Goal: Check status: Check status

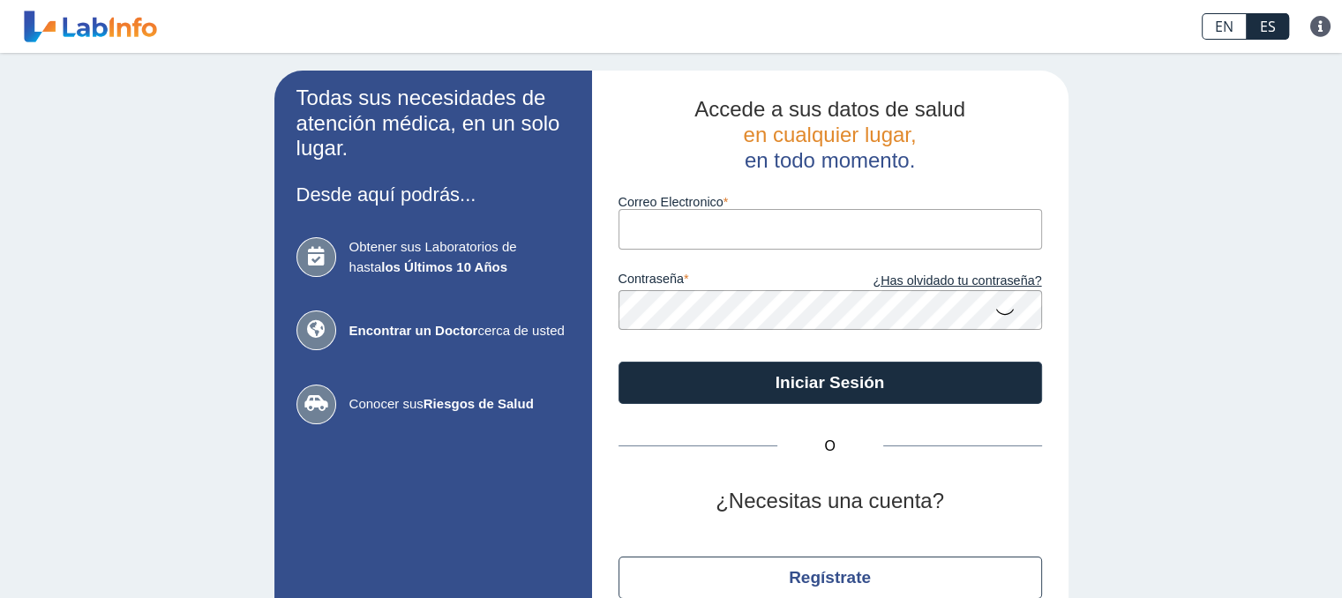
click at [685, 231] on input "Correo Electronico" at bounding box center [831, 229] width 424 height 40
type input "[EMAIL_ADDRESS][DOMAIN_NAME]"
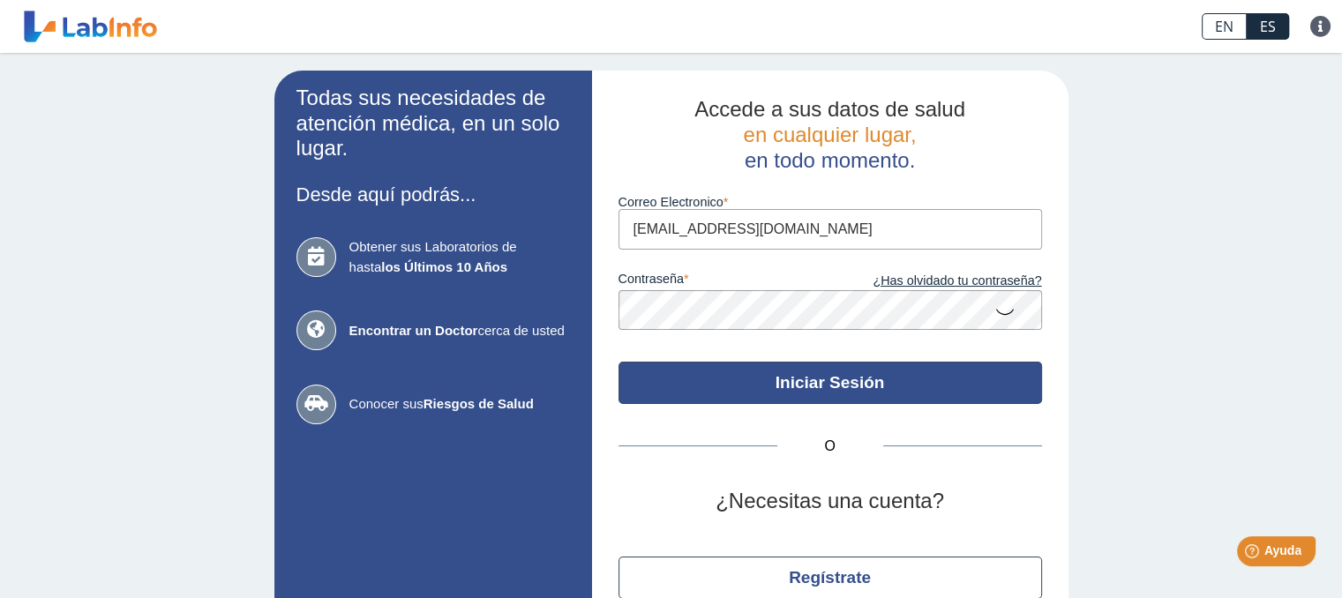
click at [770, 380] on button "Iniciar Sesión" at bounding box center [831, 383] width 424 height 42
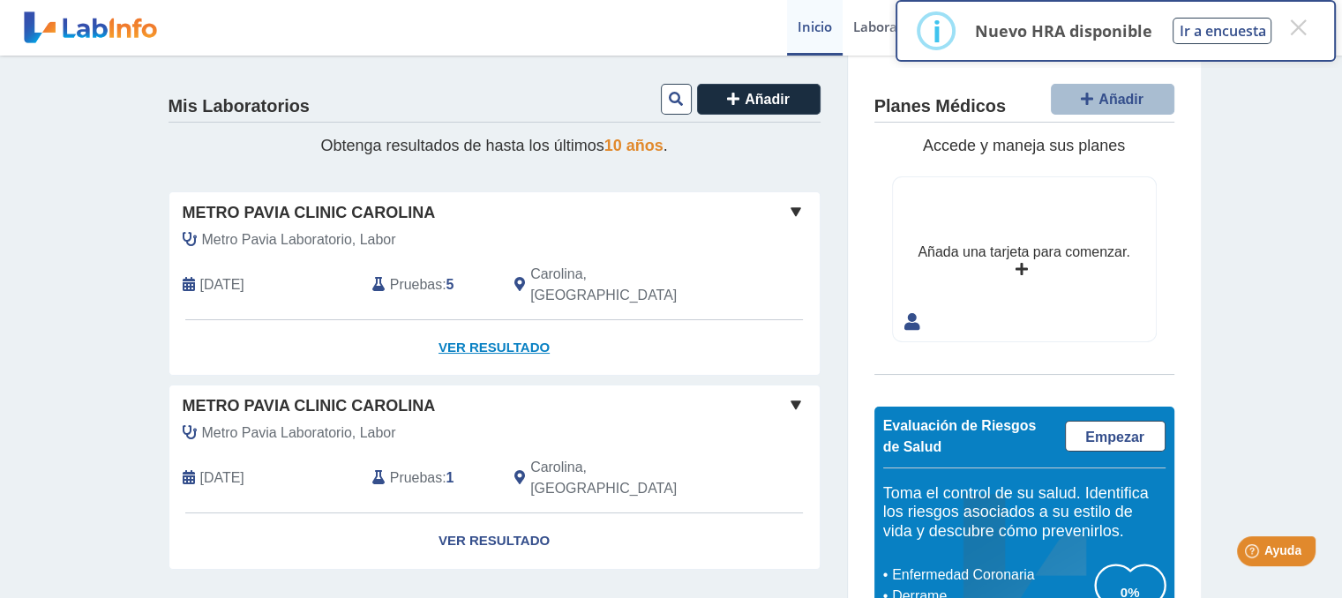
click at [480, 324] on link "Ver Resultado" at bounding box center [494, 348] width 650 height 56
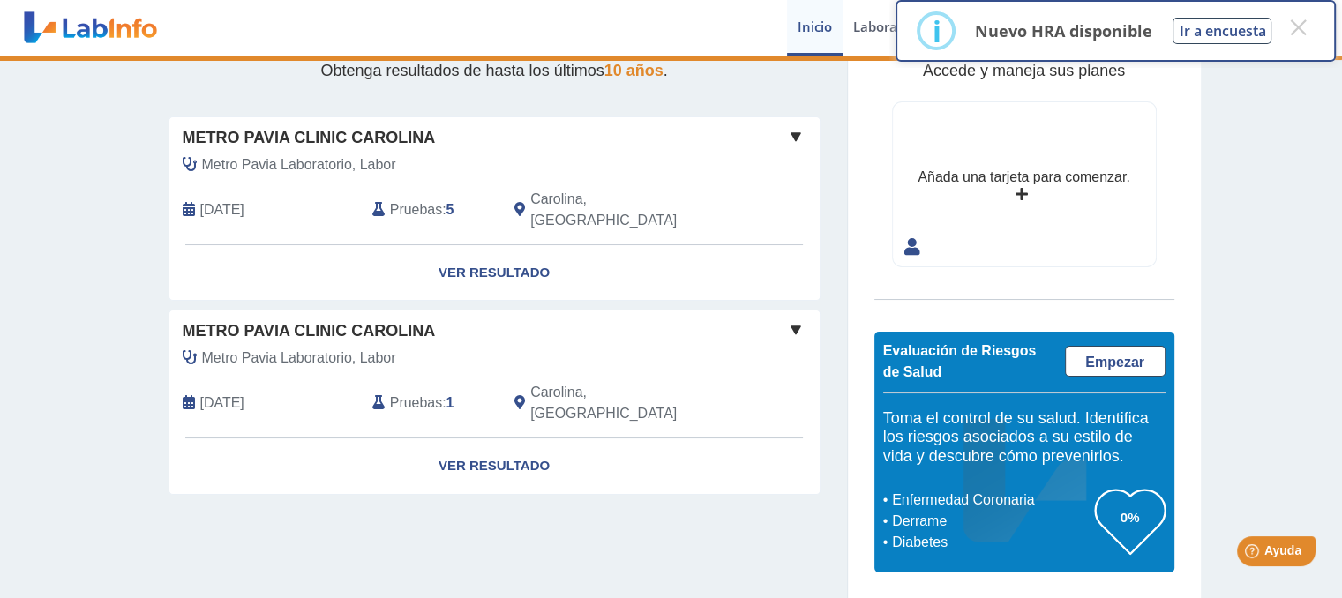
scroll to position [23, 0]
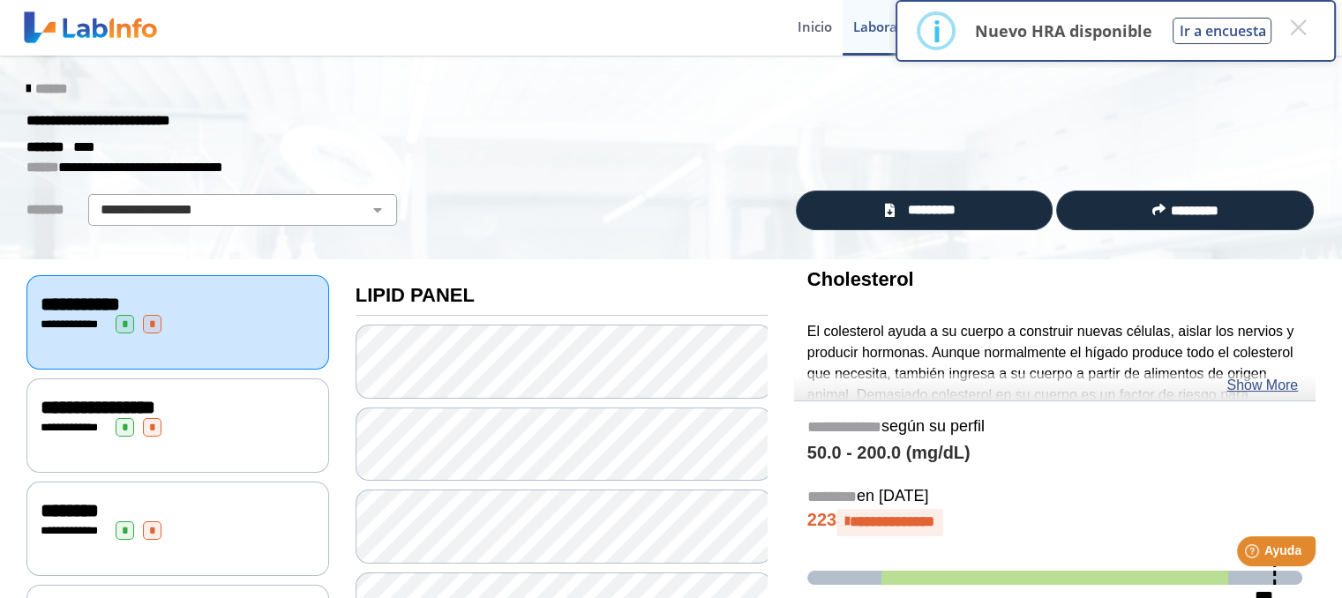
click at [708, 100] on div "******" at bounding box center [671, 89] width 1316 height 32
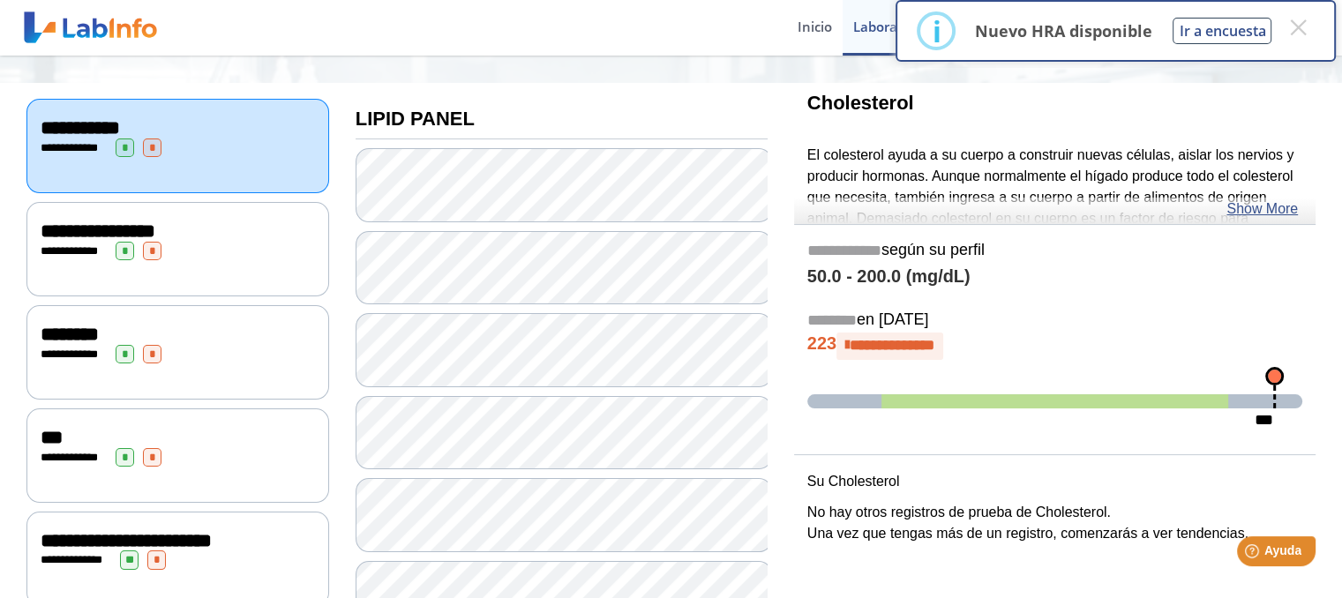
scroll to position [88, 0]
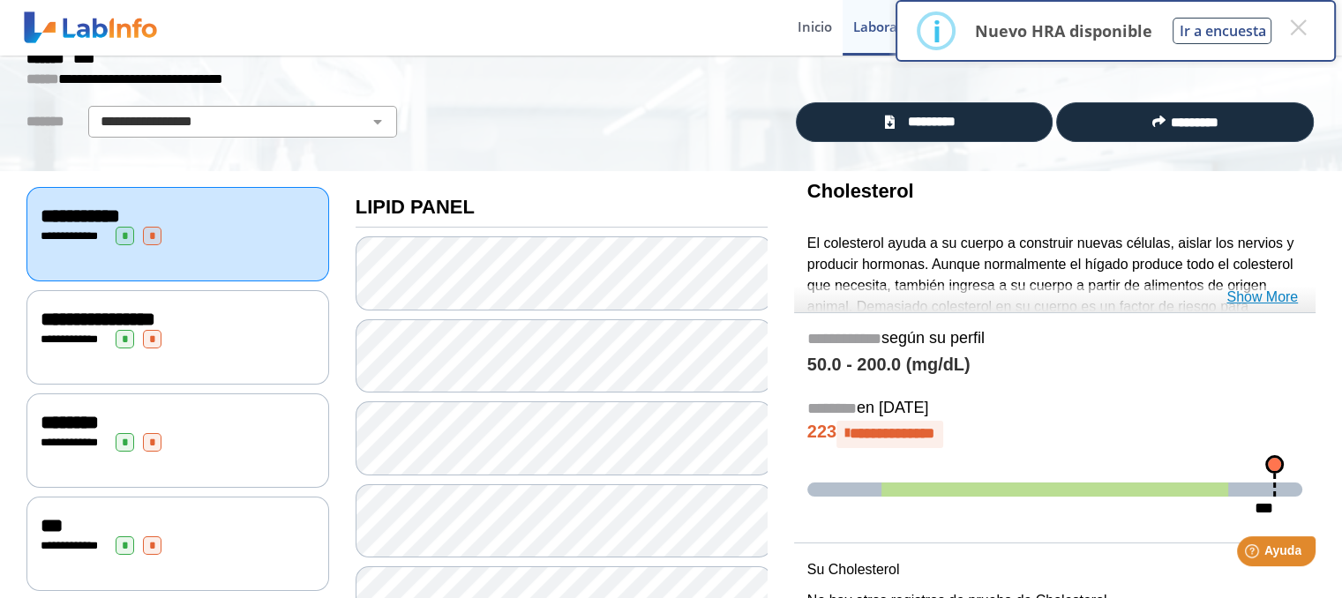
click at [1253, 297] on link "Show More" at bounding box center [1262, 297] width 71 height 21
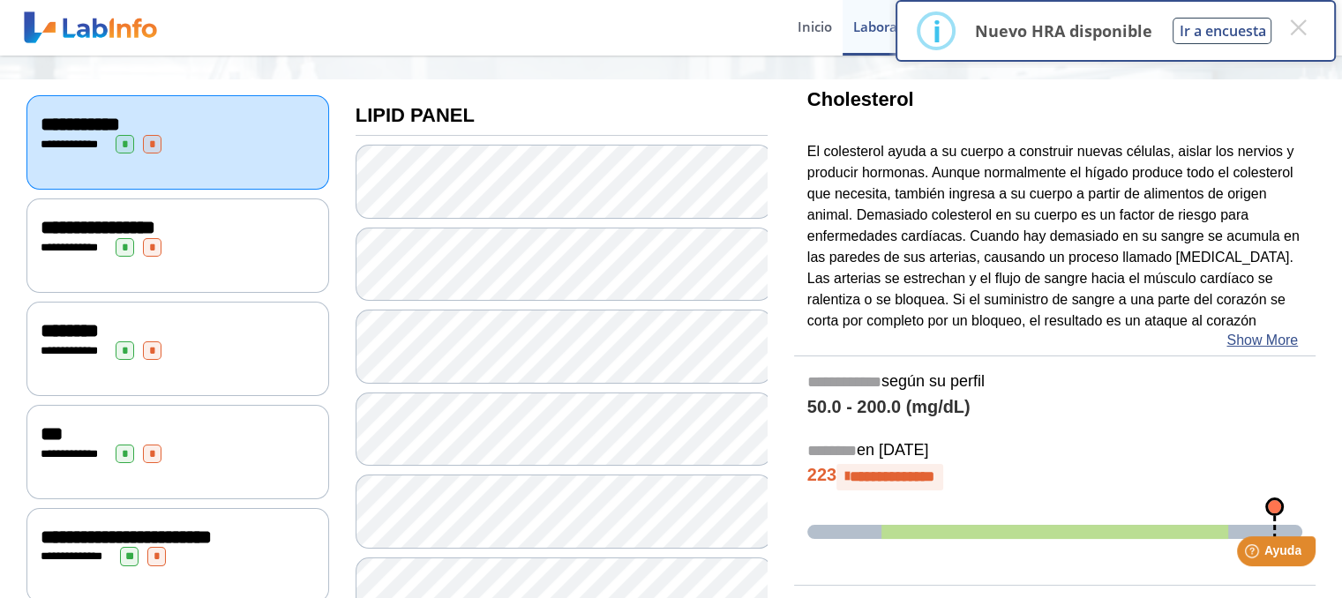
scroll to position [0, 0]
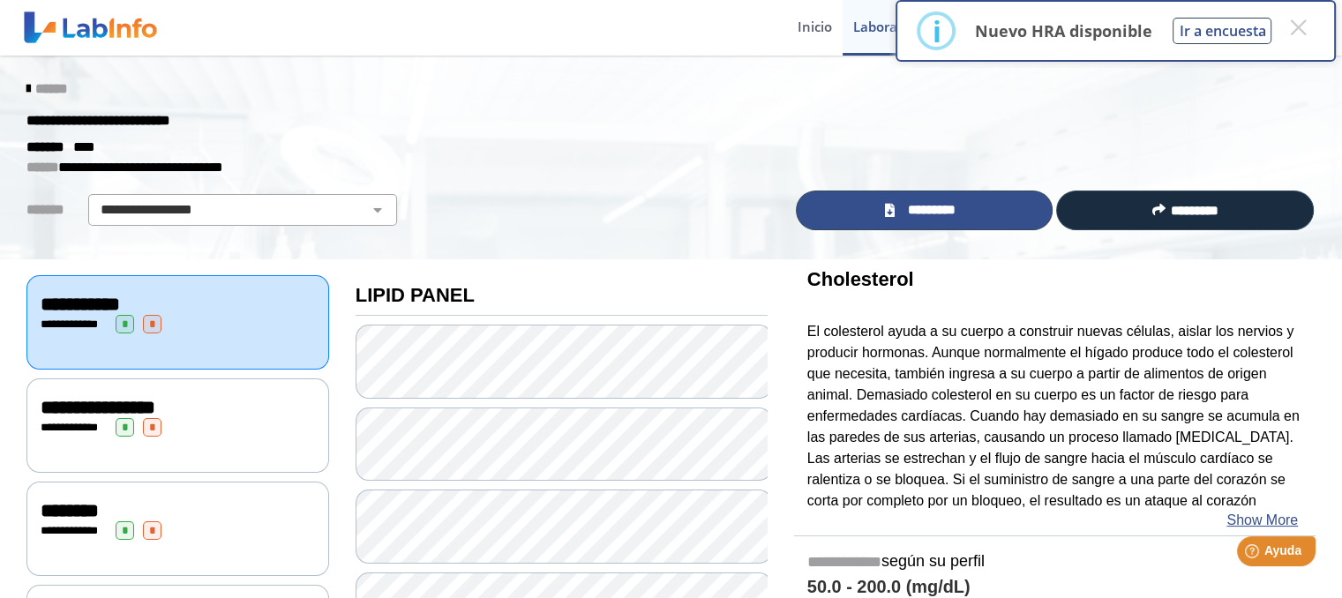
click at [932, 207] on span "*********" at bounding box center [931, 210] width 64 height 20
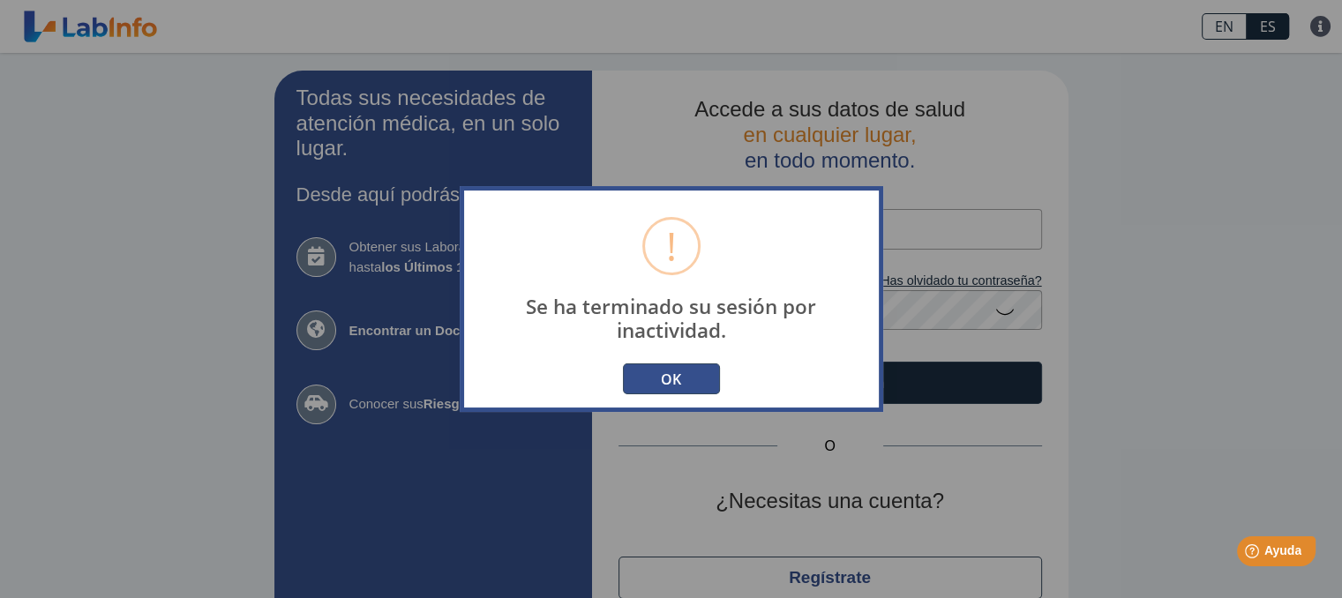
drag, startPoint x: 672, startPoint y: 374, endPoint x: 674, endPoint y: 364, distance: 10.1
click at [672, 374] on button "OK" at bounding box center [671, 379] width 97 height 31
